Goal: Task Accomplishment & Management: Complete application form

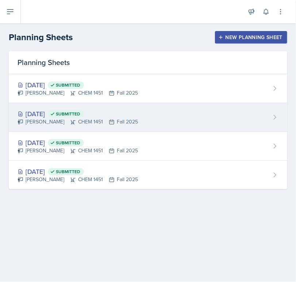
click at [63, 115] on div "[DATE] Submitted" at bounding box center [78, 114] width 120 height 10
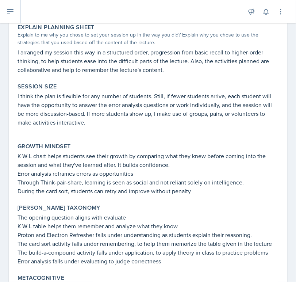
scroll to position [429, 0]
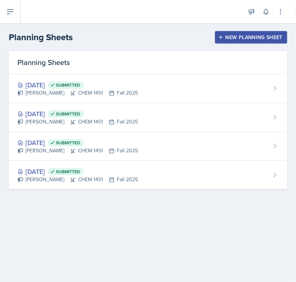
click at [249, 40] on div "New Planning Sheet" at bounding box center [251, 37] width 63 height 6
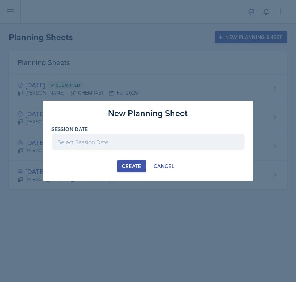
click at [95, 140] on div at bounding box center [148, 141] width 193 height 15
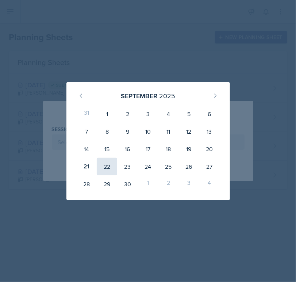
click at [113, 169] on div "22" at bounding box center [107, 167] width 20 height 18
type input "[DATE]"
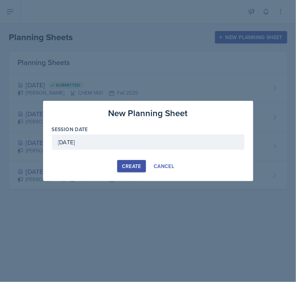
click at [135, 168] on div "Create" at bounding box center [131, 166] width 19 height 6
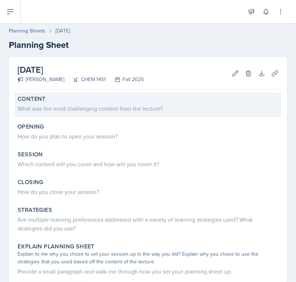
click at [96, 103] on div "What was the most challenging content from the lecture?" at bounding box center [148, 108] width 261 height 10
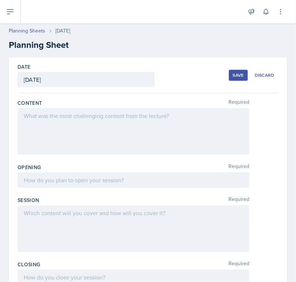
click at [68, 122] on div at bounding box center [134, 131] width 232 height 47
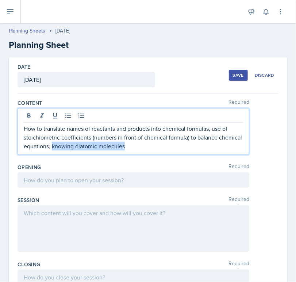
drag, startPoint x: 76, startPoint y: 147, endPoint x: 149, endPoint y: 149, distance: 73.4
click at [149, 149] on p "How to translate names of reactants and products into chemical formulas, use of…" at bounding box center [133, 137] width 219 height 26
copy p "knowing diatomic molecules"
click at [211, 130] on p "How to translate names of reactants and products into chemical formulas, use of…" at bounding box center [133, 137] width 219 height 26
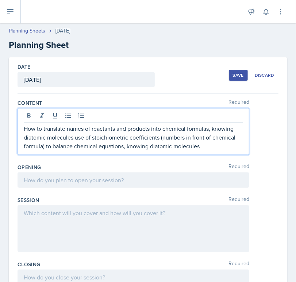
click at [201, 147] on p "How to translate names of reactants and products into chemical formulas, knowin…" at bounding box center [133, 137] width 219 height 26
click at [72, 137] on p "How to translate names of reactants and products into chemical formulas, knowin…" at bounding box center [133, 137] width 219 height 26
click at [194, 144] on p "How to translate names of reactants and products into chemical formulas, knowin…" at bounding box center [133, 137] width 219 height 26
click at [204, 145] on p "How to translate names of reactants and products into chemical formulas, knowin…" at bounding box center [133, 137] width 219 height 26
click at [75, 137] on p "How to translate names of reactants and products into chemical formulas, knowin…" at bounding box center [133, 137] width 219 height 26
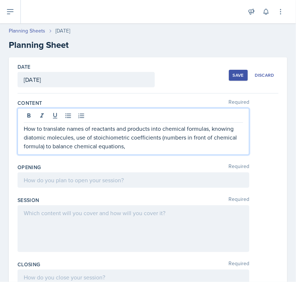
click at [131, 149] on p "How to translate names of reactants and products into chemical formulas, knowin…" at bounding box center [133, 137] width 219 height 26
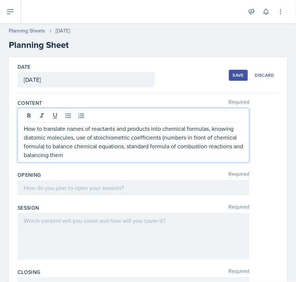
click at [126, 146] on p "How to translate names of reactants and products into chemical formulas, knowin…" at bounding box center [133, 141] width 219 height 35
click at [106, 153] on p "How to translate names of reactants and products into chemical formulas, knowin…" at bounding box center [133, 141] width 219 height 35
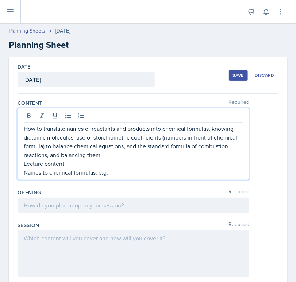
click at [119, 171] on p "Names to chemical formulas: e.g." at bounding box center [133, 172] width 219 height 9
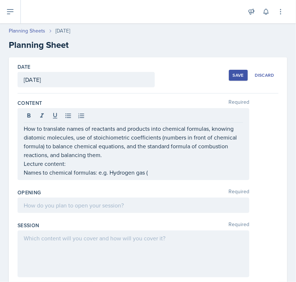
click at [149, 5] on div at bounding box center [134, 11] width 215 height 23
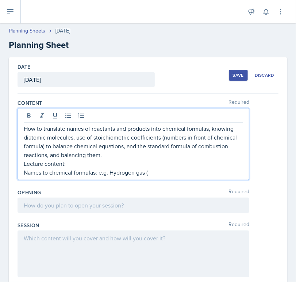
click at [152, 159] on div "How to translate names of reactants and products into chemical formulas, knowin…" at bounding box center [133, 150] width 219 height 53
click at [157, 176] on div "How to translate names of reactants and products into chemical formulas, knowin…" at bounding box center [134, 144] width 232 height 72
drag, startPoint x: 157, startPoint y: 176, endPoint x: 144, endPoint y: 167, distance: 15.0
click at [144, 168] on p "Names to chemical formulas: e.g. Hydrogen gas (" at bounding box center [133, 172] width 219 height 9
click at [151, 172] on p "Names to chemical formulas: e.g. Hydrogen gas (" at bounding box center [133, 172] width 219 height 9
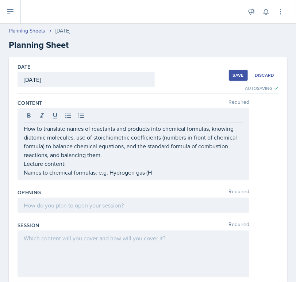
click at [173, 1] on div at bounding box center [134, 11] width 215 height 23
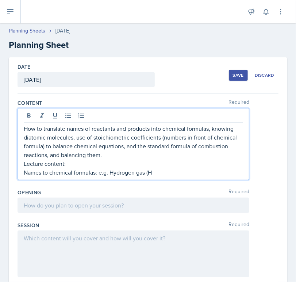
click at [152, 160] on div "How to translate names of reactants and products into chemical formulas, knowin…" at bounding box center [133, 150] width 219 height 53
click at [154, 169] on p "Names to chemical formulas: e.g. Hydrogen gas (H" at bounding box center [133, 172] width 219 height 9
click at [196, 169] on p "Names to chemical formulas: e.g. Hydrogen gas (H2), Oxygen gas" at bounding box center [133, 172] width 219 height 9
click at [191, 172] on p "Names to chemical formulas: e.g. Hydrogen gas (H2), Oxygen gas(O2)" at bounding box center [133, 172] width 219 height 9
click at [204, 173] on p "Names to chemical formulas: e.g., Hydrogen gas (H2), Oxygen gas (O2)" at bounding box center [133, 172] width 219 height 9
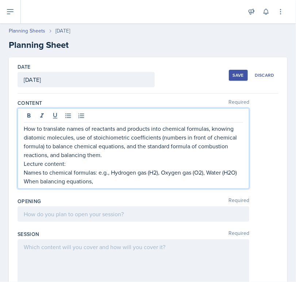
click at [97, 185] on p "When balancing equations," at bounding box center [133, 181] width 219 height 9
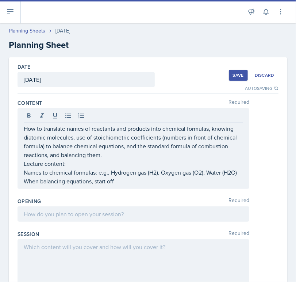
click at [132, 185] on p "When balancing equations, start off" at bounding box center [133, 181] width 219 height 9
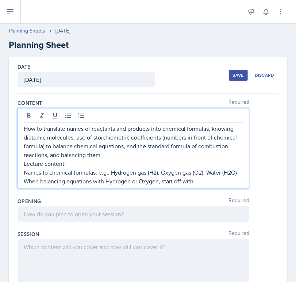
click at [203, 185] on p "When balancing equations with Hydrogen or Oxygen, start off with" at bounding box center [133, 181] width 219 height 9
click at [186, 185] on p "When balancing equations with Hydrogen or Oxygen, start with" at bounding box center [133, 181] width 219 height 9
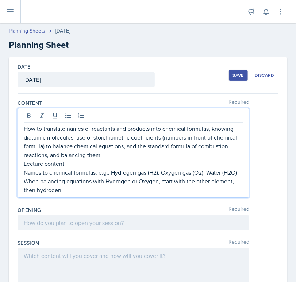
click at [65, 194] on p "When balancing equations with Hydrogen or Oxygen, start with the other element,…" at bounding box center [133, 186] width 219 height 18
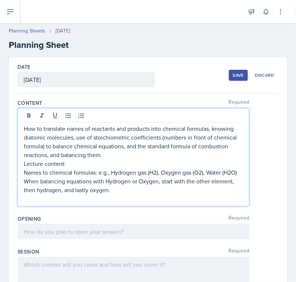
click at [52, 194] on p "When balancing equations with Hydrogen or Oxygen, start with the other element,…" at bounding box center [133, 186] width 219 height 18
click at [39, 203] on p at bounding box center [133, 198] width 219 height 9
click at [110, 203] on p "Example of a Chemical reaction:" at bounding box center [133, 198] width 219 height 9
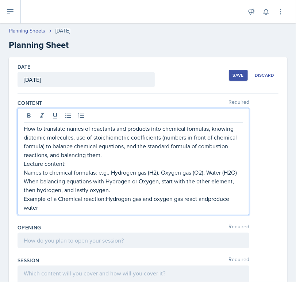
click at [57, 207] on p "Example of a Chemical reaction:Hydrogen gas and oxygen gas react andproduce wat…" at bounding box center [133, 203] width 219 height 18
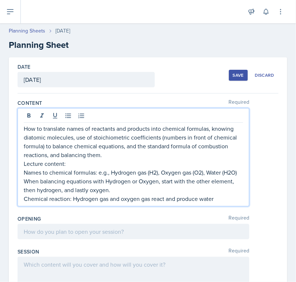
click at [237, 203] on p "Chemical reaction: Hydrogen gas and oxygen gas react and produce water" at bounding box center [133, 198] width 219 height 9
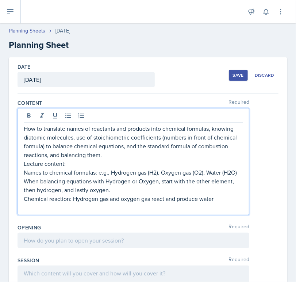
click at [50, 212] on p at bounding box center [133, 207] width 219 height 9
click at [31, 212] on p "H2" at bounding box center [133, 207] width 219 height 9
click at [46, 212] on p "H2" at bounding box center [133, 207] width 219 height 9
drag, startPoint x: 34, startPoint y: 215, endPoint x: 27, endPoint y: 215, distance: 6.6
click at [27, 212] on p "H2" at bounding box center [133, 207] width 219 height 9
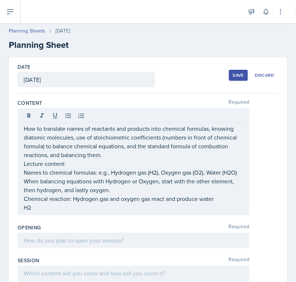
click at [43, 215] on div "How to translate names of reactants and products into chemical formulas, knowin…" at bounding box center [134, 161] width 232 height 107
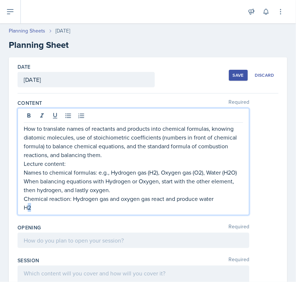
click at [41, 212] on p "H2" at bounding box center [133, 207] width 219 height 9
drag, startPoint x: 32, startPoint y: 214, endPoint x: 28, endPoint y: 214, distance: 4.0
click at [28, 212] on p "H2" at bounding box center [133, 207] width 219 height 9
click at [38, 212] on p "H2" at bounding box center [133, 207] width 219 height 9
click at [218, 211] on p "H2 +" at bounding box center [133, 207] width 219 height 9
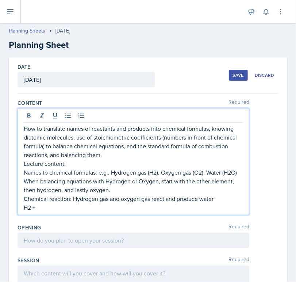
click at [219, 203] on p "Chemical reaction: Hydrogen gas and oxygen gas react and produce water" at bounding box center [133, 198] width 219 height 9
click at [49, 212] on p "H2 +" at bounding box center [133, 207] width 219 height 9
click at [51, 215] on div "How to translate names of reactants and products into chemical formulas, knowin…" at bounding box center [134, 161] width 232 height 107
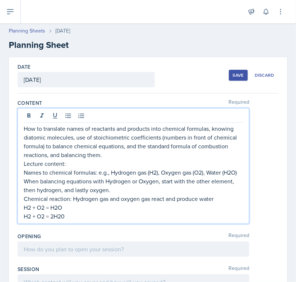
click at [51, 220] on p "H2 + O2 = 2H20" at bounding box center [133, 216] width 219 height 9
click at [54, 220] on p "H2 + O2 = 2H20" at bounding box center [133, 216] width 219 height 9
click at [30, 115] on icon at bounding box center [28, 115] width 3 height 4
click at [70, 221] on p "H2 + O2 = 2 H20" at bounding box center [133, 216] width 219 height 9
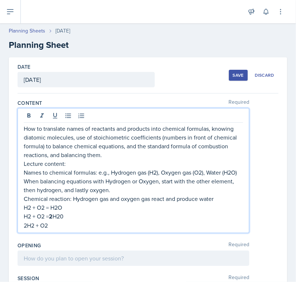
click at [52, 230] on p "2H2 + O2" at bounding box center [133, 225] width 219 height 9
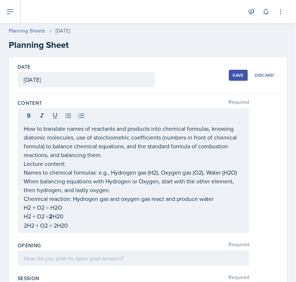
click at [26, 233] on div "How to translate names of reactants and products into chemical formulas, knowin…" at bounding box center [134, 170] width 232 height 125
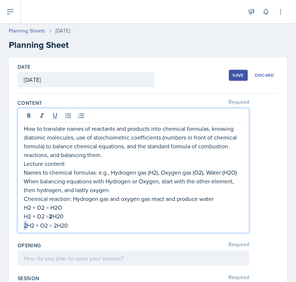
drag, startPoint x: 26, startPoint y: 233, endPoint x: 20, endPoint y: 233, distance: 5.5
click at [20, 233] on div "How to translate names of reactants and products into chemical formulas, knowin…" at bounding box center [134, 170] width 232 height 125
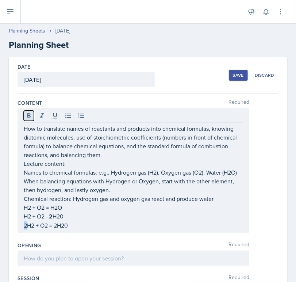
click at [27, 117] on icon at bounding box center [28, 115] width 7 height 7
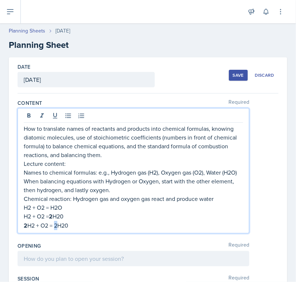
click at [57, 230] on p "2 H2 + O2 = 2H20" at bounding box center [133, 225] width 219 height 9
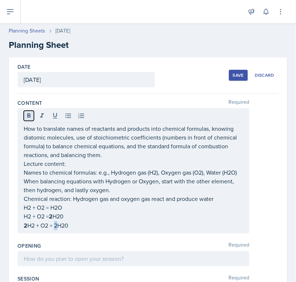
click at [28, 119] on button at bounding box center [29, 116] width 10 height 10
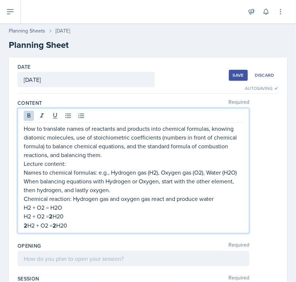
click at [74, 230] on p "2 H2 + O2 = 2 H20" at bounding box center [133, 225] width 219 height 9
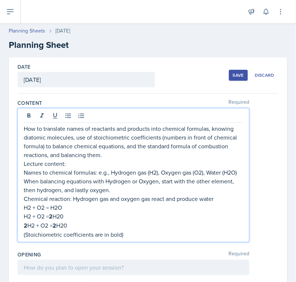
click at [217, 203] on p "Chemical reaction: Hydrogen gas and oxygen gas react and produce water" at bounding box center [133, 198] width 219 height 9
click at [128, 239] on p "(Stoichiometric coefficients are in bold)" at bounding box center [133, 234] width 219 height 9
click at [197, 239] on p "(Stoichiometric coefficients are in bold) (Physical states (s, l, g, aq) is" at bounding box center [133, 234] width 219 height 9
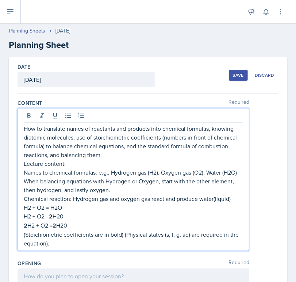
click at [70, 247] on p "(Stoichiometric coefficients are in bold) (Physical states (s, l, g, aq) are re…" at bounding box center [133, 239] width 219 height 18
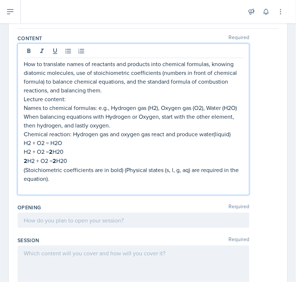
scroll to position [65, 0]
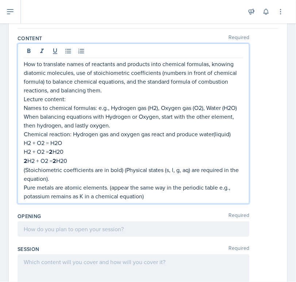
click at [154, 200] on p "Pure metals are atomic elements. (appear the same way in the periodic table e.g…" at bounding box center [133, 192] width 219 height 18
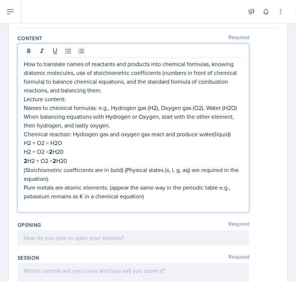
click at [224, 197] on p "Pure metals are atomic elements. (appear the same way in the periodic table e.g…" at bounding box center [133, 192] width 219 height 18
click at [41, 209] on p at bounding box center [133, 204] width 219 height 9
click at [154, 209] on p "Stable diatomic molecules: H2, N2, O2, F2, Cl2, Br2, I2" at bounding box center [133, 204] width 219 height 9
click at [168, 209] on p "Stable diatomic molecules: H2, N2, O2, F2, Cl2, Br2(l), I2" at bounding box center [133, 204] width 219 height 9
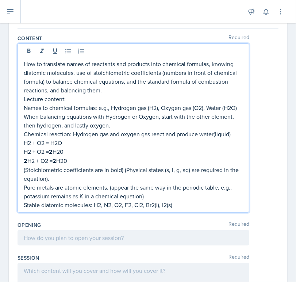
click at [31, 147] on p "H2 + O2 = H2O" at bounding box center [133, 142] width 219 height 9
click at [51, 147] on p "H2(g) + O2 = H2O" at bounding box center [133, 142] width 219 height 9
click at [76, 147] on p "H2(g) + O2(g) = H2O" at bounding box center [133, 142] width 219 height 9
click at [44, 156] on p "H2 + O2 = 2 H20" at bounding box center [133, 151] width 219 height 9
click at [30, 156] on p "H2 + O2(g) = 2 H20" at bounding box center [133, 151] width 219 height 9
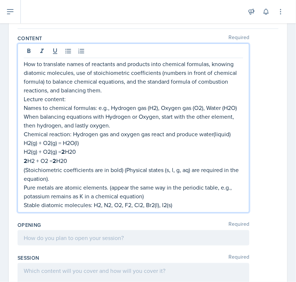
click at [81, 156] on p "H2(g) + O2(g) = 2 H20" at bounding box center [133, 151] width 219 height 9
click at [35, 165] on p "2 H2 + O2 = 2 H20" at bounding box center [133, 160] width 219 height 9
click at [53, 165] on p "2 H2(g) + O2 = 2 H20" at bounding box center [133, 160] width 219 height 9
click at [82, 165] on p "2 H2(g) + O2(g) = 2 H20" at bounding box center [133, 160] width 219 height 9
click at [100, 209] on p "Stable diatomic molecules: H2, N2, O2, F2, Cl2, Br2(l), I2(s)" at bounding box center [133, 204] width 219 height 9
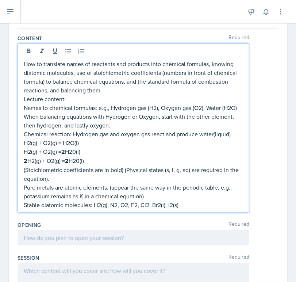
click at [119, 209] on p "Stable diatomic molecules: H2(g), N2, O2, F2, Cl2, Br2(l), I2(s)" at bounding box center [133, 204] width 219 height 9
click at [116, 209] on p "Stable diatomic molecules: H2(g), N2, O2, F2, Cl2, Br2(l), I2(s)" at bounding box center [133, 204] width 219 height 9
click at [106, 209] on p "Stable diatomic molecules: H2(g), N2, O2, F2, Cl2, Br2(l), I2(s)" at bounding box center [133, 204] width 219 height 9
click at [107, 209] on p "Stable diatomic molecules: H2(g), N2, O2, F2, Cl2, Br2(l), I2(s)" at bounding box center [133, 204] width 219 height 9
click at [173, 209] on p "Stable diatomic molecules: H2, N2, O2, F2, Cl2, Br2(l), I2(s)" at bounding box center [133, 204] width 219 height 9
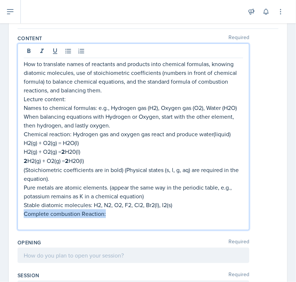
drag, startPoint x: 105, startPoint y: 222, endPoint x: 20, endPoint y: 219, distance: 85.8
click at [20, 219] on div "How to translate names of reactants and products into chemical formulas, knowin…" at bounding box center [134, 136] width 232 height 186
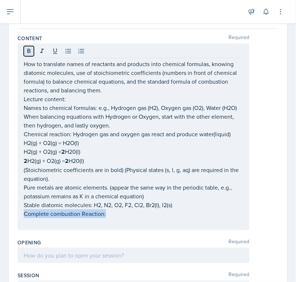
click at [26, 53] on icon at bounding box center [28, 50] width 7 height 7
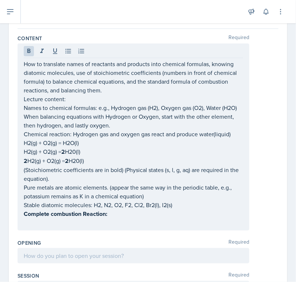
click at [20, 230] on div "How to translate names of reactants and products into chemical formulas, knowin…" at bounding box center [134, 136] width 232 height 187
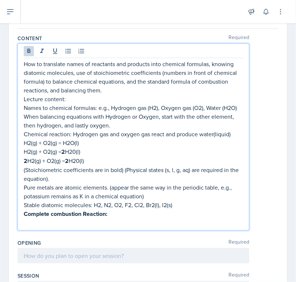
click at [25, 227] on p at bounding box center [133, 222] width 219 height 9
click at [185, 227] on p "Fuel (a [MEDICAL_DATA]) + Oxygen gas = Carbon dioxide + Water" at bounding box center [133, 222] width 219 height 9
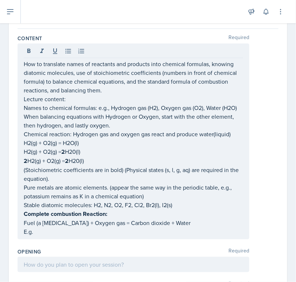
click at [23, 231] on div "How to translate names of reactants and products into chemical formulas, knowin…" at bounding box center [134, 141] width 232 height 196
drag, startPoint x: 23, startPoint y: 231, endPoint x: 176, endPoint y: 231, distance: 152.5
click at [176, 231] on div "How to translate names of reactants and products into chemical formulas, knowin…" at bounding box center [134, 141] width 232 height 196
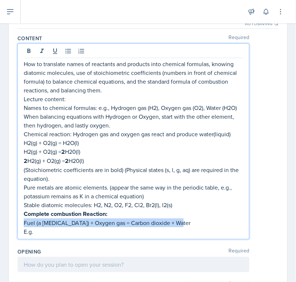
drag, startPoint x: 178, startPoint y: 231, endPoint x: 22, endPoint y: 230, distance: 156.2
click at [22, 230] on div "How to translate names of reactants and products into chemical formulas, knowin…" at bounding box center [134, 141] width 232 height 196
click at [30, 47] on icon at bounding box center [28, 50] width 7 height 7
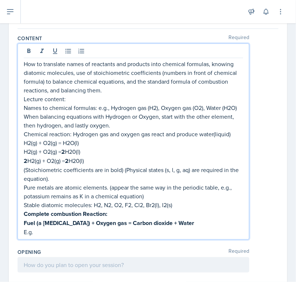
click at [37, 236] on p "E.g." at bounding box center [133, 231] width 219 height 9
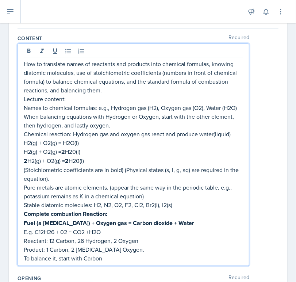
click at [105, 262] on p "To balance it, start with Carbon" at bounding box center [133, 258] width 219 height 9
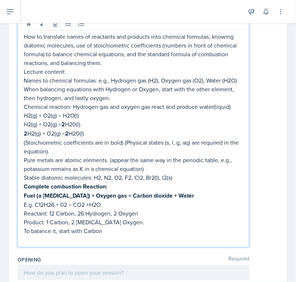
scroll to position [90, 0]
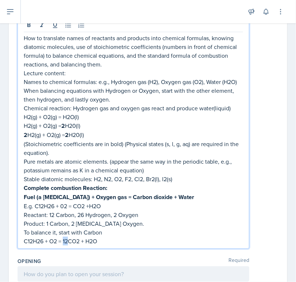
drag, startPoint x: 64, startPoint y: 249, endPoint x: 70, endPoint y: 249, distance: 6.2
click at [70, 245] on p "C12H26 + O2 = 12CO2 + H2O" at bounding box center [133, 240] width 219 height 9
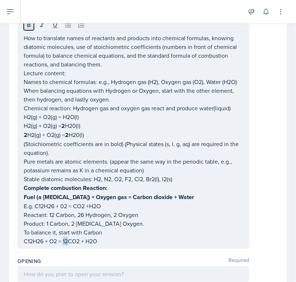
click at [32, 29] on button at bounding box center [29, 25] width 10 height 10
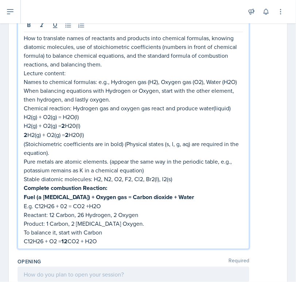
click at [105, 246] on p "C12H26 + O2 = 12 CO2 + H2O" at bounding box center [133, 240] width 219 height 9
drag, startPoint x: 24, startPoint y: 188, endPoint x: 91, endPoint y: 188, distance: 67.1
click at [91, 183] on p "Stable diatomic molecules: H2, N2, O2, F2, Cl2, Br2(l), I2(s)" at bounding box center [133, 178] width 219 height 9
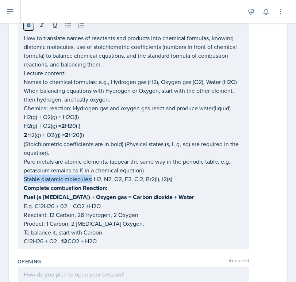
click at [29, 28] on icon at bounding box center [28, 25] width 7 height 7
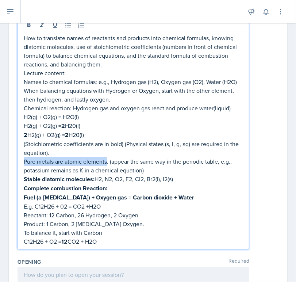
drag, startPoint x: 24, startPoint y: 170, endPoint x: 107, endPoint y: 169, distance: 83.2
click at [107, 169] on p "Pure metals are atomic elements. (appear the same way in the periodic table, e.…" at bounding box center [133, 166] width 219 height 18
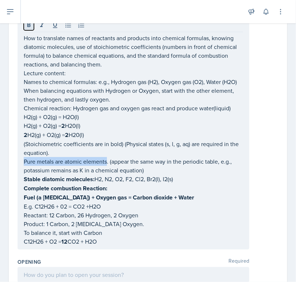
click at [30, 24] on icon at bounding box center [28, 25] width 3 height 4
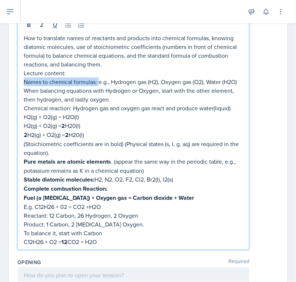
drag, startPoint x: 24, startPoint y: 81, endPoint x: 99, endPoint y: 80, distance: 74.8
click at [99, 80] on p "Names to chemical formulas: e.g., Hydrogen gas (H2), Oxygen gas (O2), Water (H2…" at bounding box center [133, 81] width 219 height 9
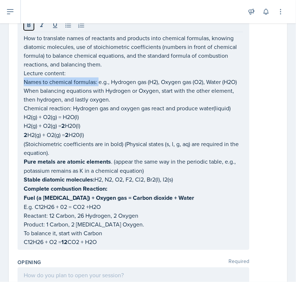
click at [28, 28] on icon at bounding box center [28, 25] width 7 height 7
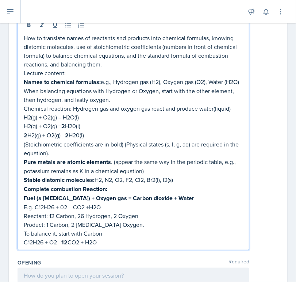
click at [130, 238] on p "To balance it, start with Carbon" at bounding box center [133, 233] width 219 height 9
click at [108, 247] on p "C12H26 + O2 = 12 CO2 + H2O" at bounding box center [133, 242] width 219 height 9
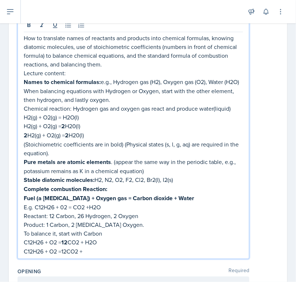
click at [62, 255] on p "C12H26 + O2 =12CO2 +" at bounding box center [133, 251] width 219 height 9
click at [90, 255] on p "C12H26 + O2 = 12CO2 +" at bounding box center [133, 251] width 219 height 9
drag, startPoint x: 64, startPoint y: 258, endPoint x: 70, endPoint y: 259, distance: 5.9
click at [70, 255] on p "C12H26 + O2 = 12CO2 + 13H2O" at bounding box center [133, 251] width 219 height 9
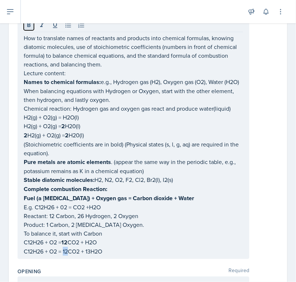
click at [27, 27] on icon at bounding box center [28, 25] width 7 height 7
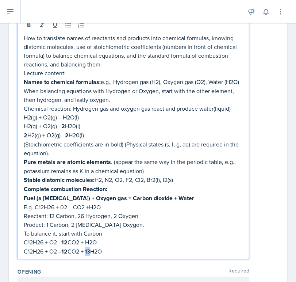
drag, startPoint x: 88, startPoint y: 259, endPoint x: 92, endPoint y: 260, distance: 4.8
click at [92, 256] on p "C12H26 + O2 = 12 CO2 + 13H2O" at bounding box center [133, 251] width 219 height 9
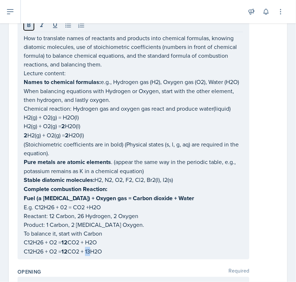
click at [29, 28] on button at bounding box center [29, 25] width 10 height 10
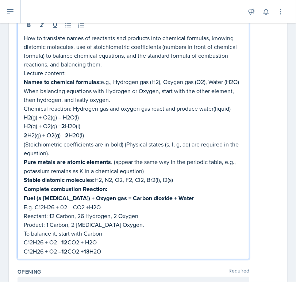
click at [112, 256] on p "C12H26 + O2 = 12 CO2 + 13 H2O" at bounding box center [133, 251] width 219 height 9
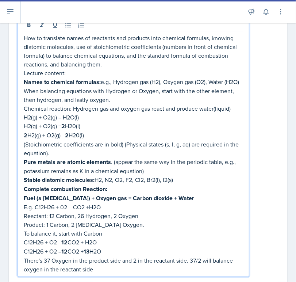
scroll to position [99, 0]
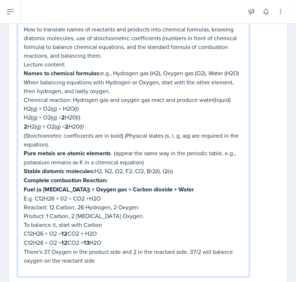
click at [100, 265] on p "There's 37 Oxygen in the product side and 2 in the reactant side. 37/2 will bal…" at bounding box center [133, 256] width 219 height 18
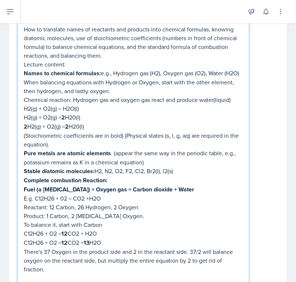
scroll to position [108, 0]
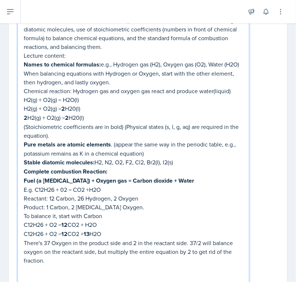
click at [50, 265] on p "There's 37 Oxygen in the product side and 2 in the reactant side. 37/2 will bal…" at bounding box center [133, 251] width 219 height 26
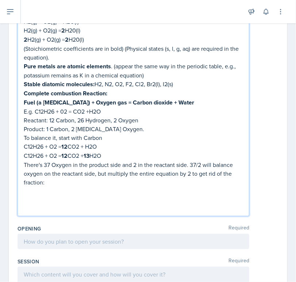
scroll to position [186, 0]
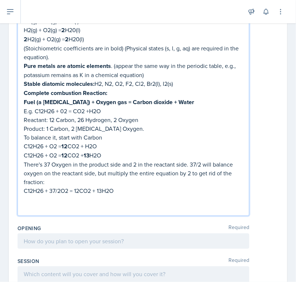
click at [27, 195] on p "C12H26 + 37/2O2 = 12CO2 + 13H2O" at bounding box center [133, 190] width 219 height 9
click at [51, 195] on p "C12H26 + 37/2O2 = 12CO2 + 13H2O" at bounding box center [133, 190] width 219 height 9
click at [117, 195] on p "C12H26 + 37/2O2 = 12CO2 + 13H2O" at bounding box center [133, 190] width 219 height 9
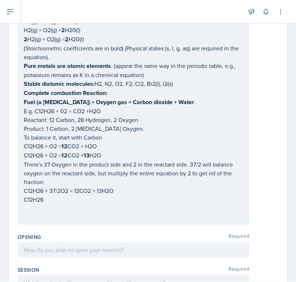
click at [21, 205] on div "How to translate names of reactants and products into chemical formulas, knowin…" at bounding box center [134, 73] width 232 height 303
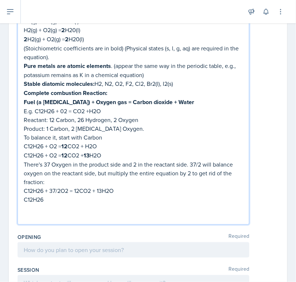
click at [24, 204] on p "C12H26" at bounding box center [133, 199] width 219 height 9
click at [49, 204] on p "2C12H26" at bounding box center [133, 199] width 219 height 9
drag, startPoint x: 51, startPoint y: 198, endPoint x: 62, endPoint y: 197, distance: 11.3
click at [62, 195] on p "C12H26 + 37/2O2 = 12CO2 + 13H2O" at bounding box center [133, 190] width 219 height 9
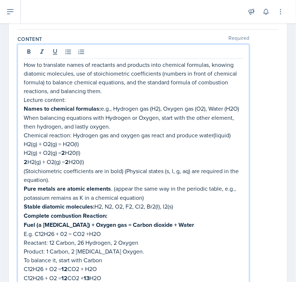
scroll to position [63, 0]
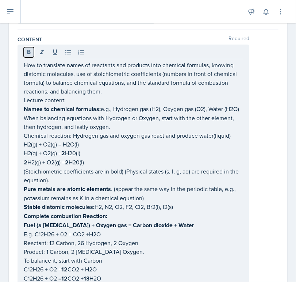
click at [28, 51] on icon at bounding box center [28, 52] width 3 height 4
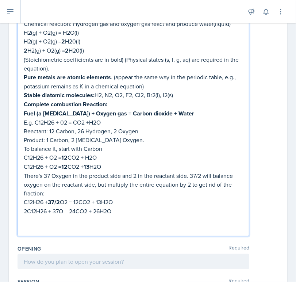
scroll to position [175, 0]
drag, startPoint x: 76, startPoint y: 210, endPoint x: 80, endPoint y: 210, distance: 4.4
click at [80, 207] on p "C12H26 + 37/2 O2 = 12CO2 + 13H2O" at bounding box center [133, 201] width 219 height 9
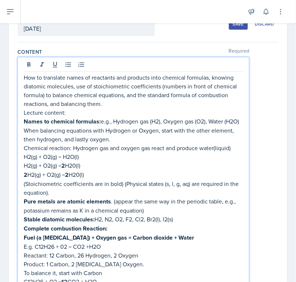
scroll to position [50, 0]
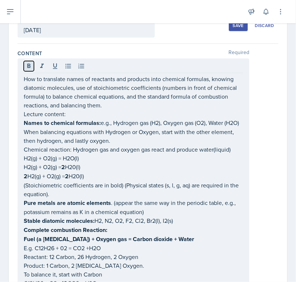
click at [29, 68] on icon at bounding box center [28, 65] width 7 height 7
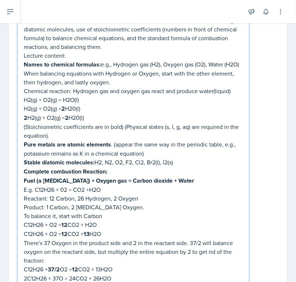
scroll to position [209, 0]
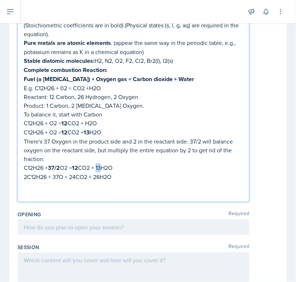
drag, startPoint x: 100, startPoint y: 175, endPoint x: 104, endPoint y: 174, distance: 3.7
click at [104, 172] on p "C12H26 + 37/2 O2 = 12 CO2 + 13H2O" at bounding box center [133, 167] width 219 height 9
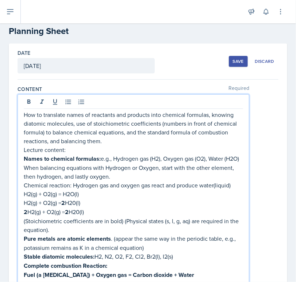
scroll to position [10, 0]
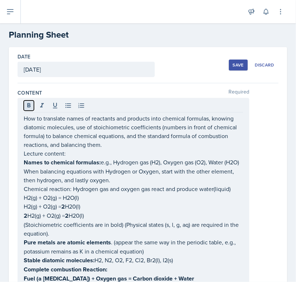
click at [32, 103] on icon at bounding box center [28, 105] width 7 height 7
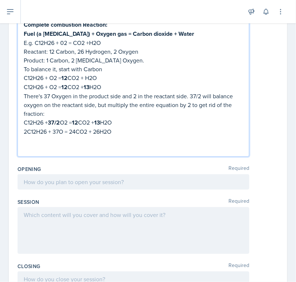
scroll to position [269, 0]
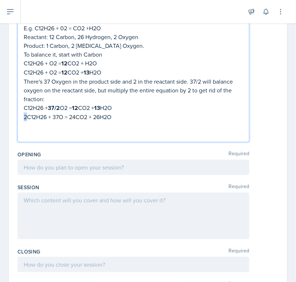
click at [26, 121] on p "2C12H26 + 37O = 24CO2 + 26H2O" at bounding box center [133, 116] width 219 height 9
drag, startPoint x: 54, startPoint y: 124, endPoint x: 59, endPoint y: 124, distance: 5.5
click at [59, 121] on p "2C12H26 + 37O = 24CO2 + 26H2O" at bounding box center [133, 116] width 219 height 9
drag, startPoint x: 71, startPoint y: 124, endPoint x: 77, endPoint y: 123, distance: 5.9
click at [77, 121] on p "2C12H26 + 37O = 24CO2 + 26H2O" at bounding box center [133, 116] width 219 height 9
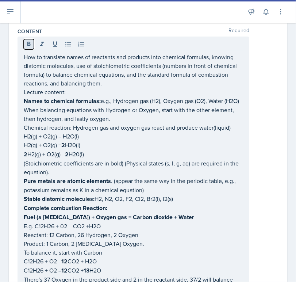
click at [30, 46] on icon at bounding box center [28, 44] width 7 height 7
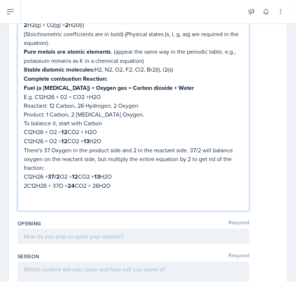
scroll to position [201, 0]
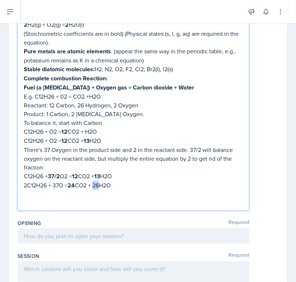
drag, startPoint x: 95, startPoint y: 192, endPoint x: 101, endPoint y: 192, distance: 5.8
click at [101, 190] on p "2C12H26 + 37O = 24 CO2 + 26H2O" at bounding box center [133, 185] width 219 height 9
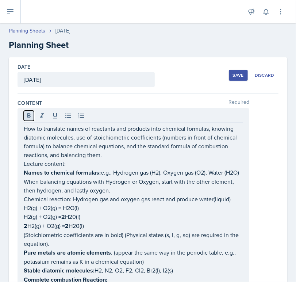
click at [29, 112] on icon at bounding box center [28, 115] width 7 height 7
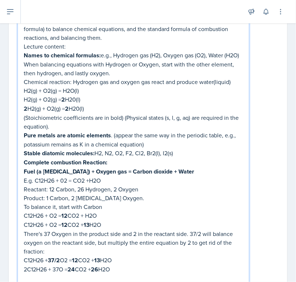
scroll to position [237, 0]
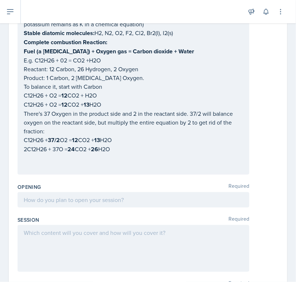
click at [24, 155] on div "How to translate names of reactants and products into chemical formulas, knowin…" at bounding box center [134, 23] width 232 height 304
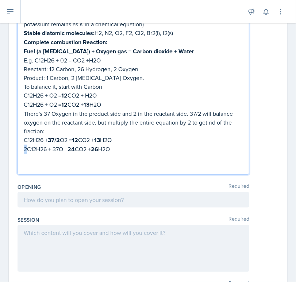
click at [26, 154] on p "2C12H26 + 37O = 24 CO2 + 26 H2O" at bounding box center [133, 149] width 219 height 9
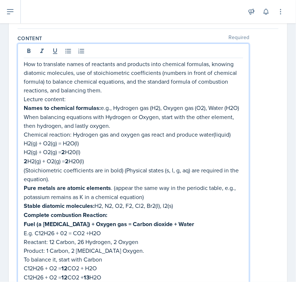
scroll to position [64, 0]
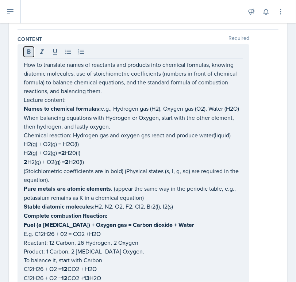
click at [32, 54] on icon at bounding box center [28, 51] width 7 height 7
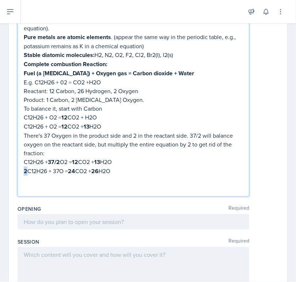
scroll to position [216, 0]
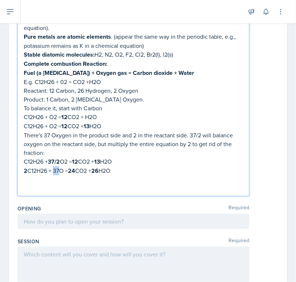
drag, startPoint x: 54, startPoint y: 178, endPoint x: 59, endPoint y: 177, distance: 5.2
click at [59, 175] on p "2 C12H26 + 37O = 24 CO2 + 26 H2O" at bounding box center [133, 170] width 219 height 9
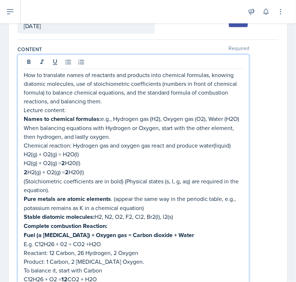
scroll to position [50, 0]
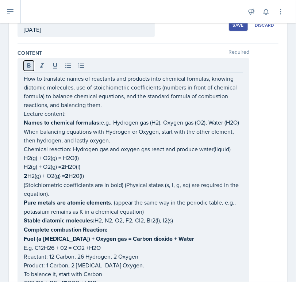
click at [30, 63] on icon at bounding box center [28, 65] width 3 height 4
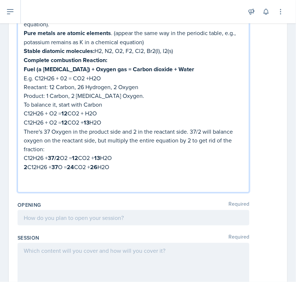
scroll to position [222, 0]
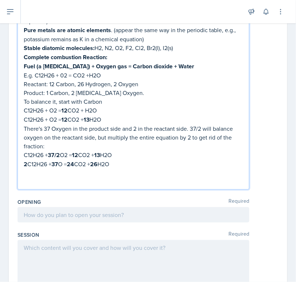
click at [65, 169] on p "2 C12H26 + 37 O = 24 CO2 + 26 H2O" at bounding box center [133, 163] width 219 height 9
click at [123, 169] on p "2 C12H26 + 37 O2 = 24 CO2 + 26 H2O" at bounding box center [133, 163] width 219 height 9
click at [35, 186] on p at bounding box center [133, 181] width 219 height 9
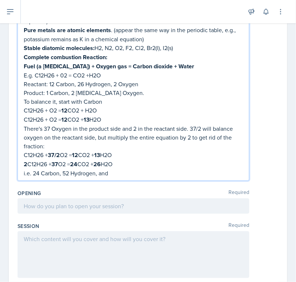
click at [114, 177] on p "i.e. 24 Carbon, 52 Hydrogen, and" at bounding box center [133, 173] width 219 height 9
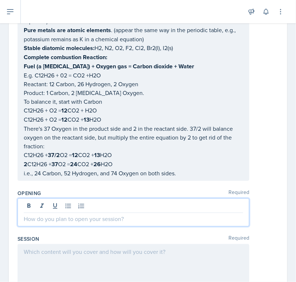
click at [64, 212] on div at bounding box center [134, 212] width 232 height 28
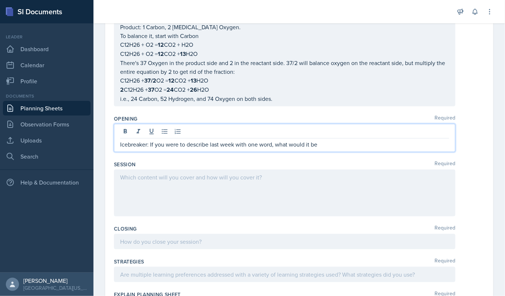
scroll to position [250, 0]
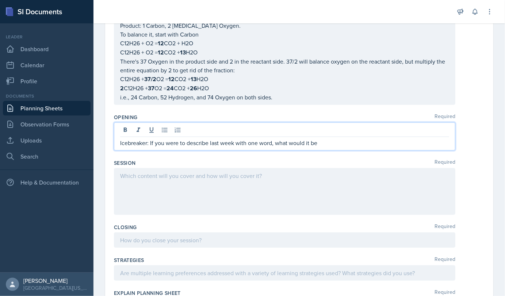
click at [296, 139] on p "Icebreaker: If you were to describe last week with one word, what would it be" at bounding box center [284, 142] width 329 height 9
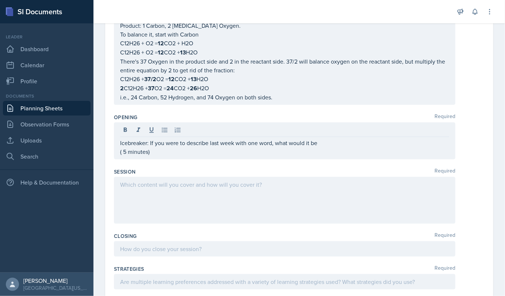
click at [247, 177] on div at bounding box center [284, 200] width 341 height 47
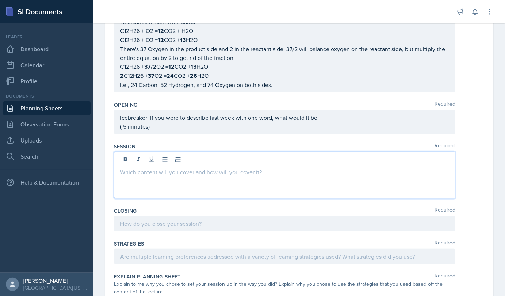
click at [200, 172] on p at bounding box center [284, 171] width 329 height 9
click at [267, 167] on p at bounding box center [284, 171] width 329 height 9
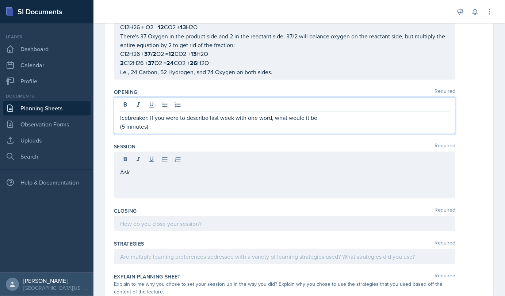
click at [139, 169] on p "Ask" at bounding box center [284, 171] width 329 height 9
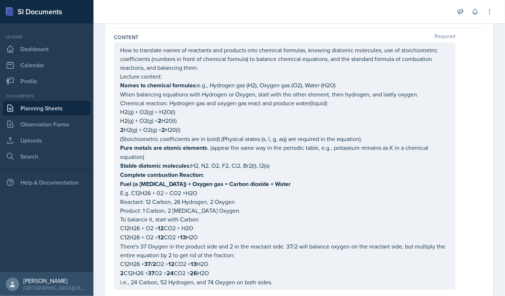
scroll to position [0, 0]
